Goal: Use online tool/utility: Utilize a website feature to perform a specific function

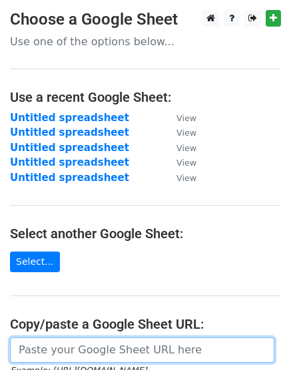
click at [92, 346] on input "url" at bounding box center [142, 349] width 264 height 25
paste input "https://docs.google.com/spreadsheets/d/13luu_1VHv3uZ9C2DxW8zk7hndpN1FSMDpxJFw8v…"
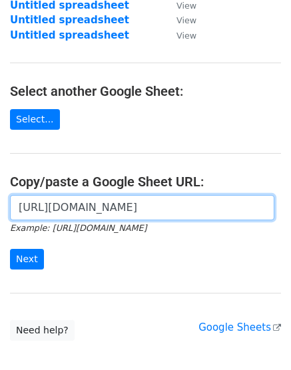
scroll to position [148, 0]
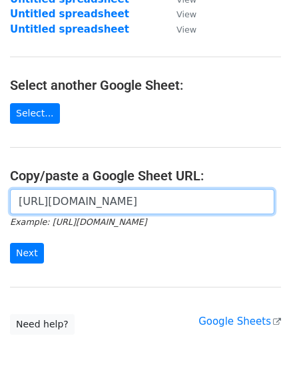
type input "https://docs.google.com/spreadsheets/d/13luu_1VHv3uZ9C2DxW8zk7hndpN1FSMDpxJFw8v…"
click at [10, 243] on input "Next" at bounding box center [27, 253] width 34 height 21
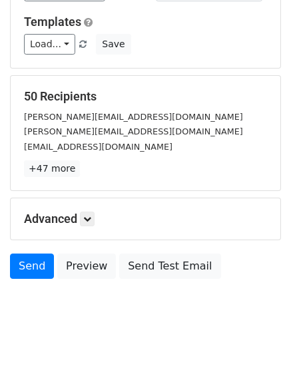
scroll to position [147, 0]
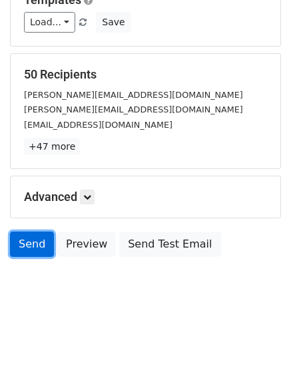
click at [27, 237] on link "Send" at bounding box center [32, 243] width 44 height 25
